Goal: Task Accomplishment & Management: Use online tool/utility

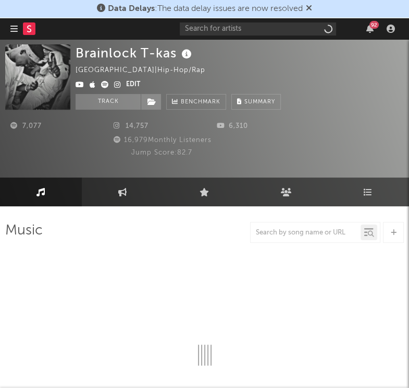
select select "6m"
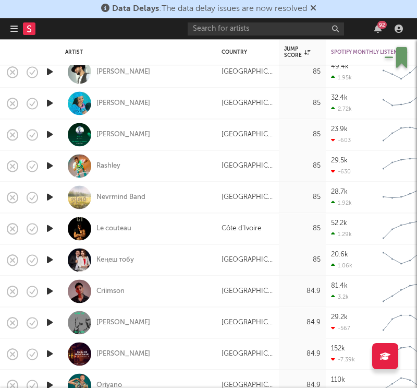
click at [92, 15] on div "Data Delays : The data delay issues are now resolved" at bounding box center [208, 9] width 417 height 18
click at [161, 137] on div "احمد الساعدي" at bounding box center [138, 134] width 146 height 31
select select "1w"
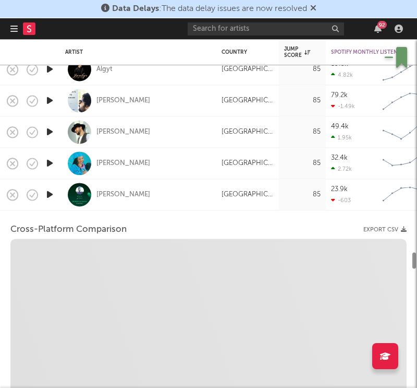
select select "6m"
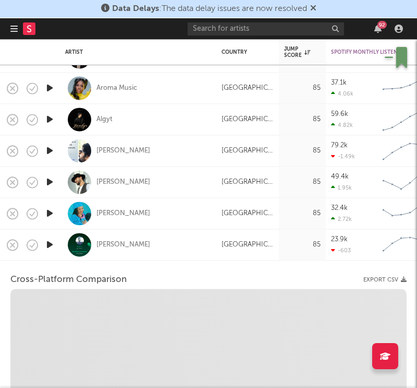
select select "1m"
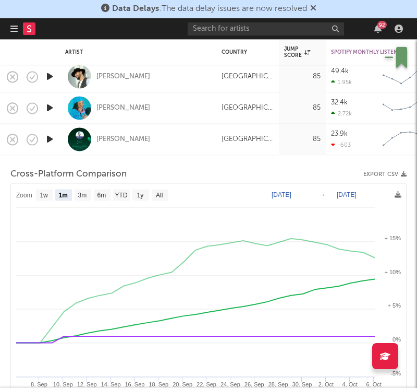
click at [8, 27] on nav "Dashboard Discovery Assistant Charts Leads 92" at bounding box center [208, 28] width 417 height 21
click at [14, 29] on icon "button" at bounding box center [13, 29] width 7 height 8
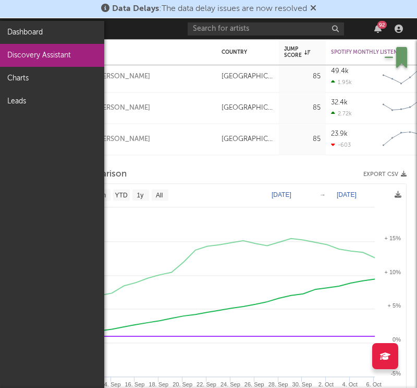
click at [13, 57] on link "Discovery Assistant" at bounding box center [52, 55] width 104 height 23
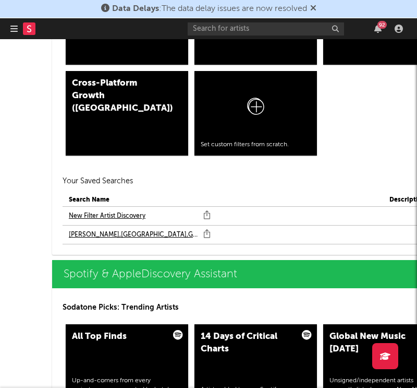
scroll to position [1103, 0]
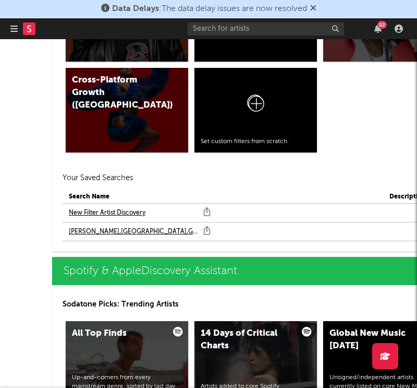
click at [92, 211] on link "New Filter Artist Discovery" at bounding box center [107, 213] width 77 height 13
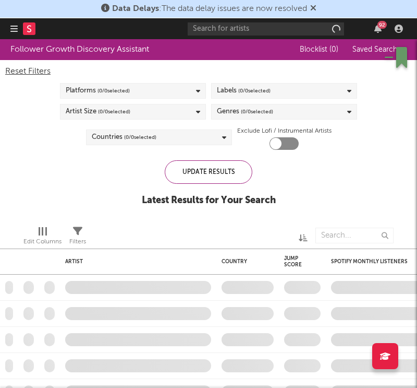
checkbox input "true"
